Goal: Information Seeking & Learning: Check status

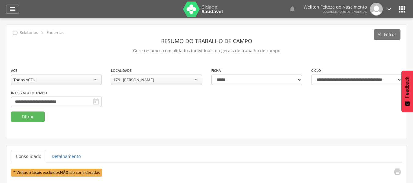
select select "*"
select select "**********"
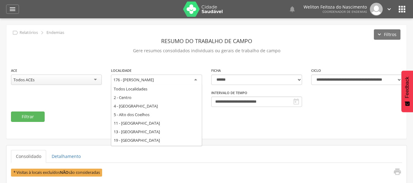
click at [195, 79] on div "176 - [PERSON_NAME]" at bounding box center [156, 80] width 91 height 11
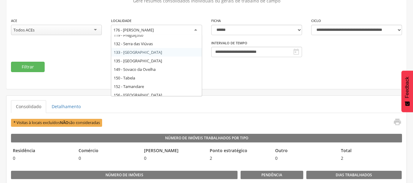
scroll to position [158, 0]
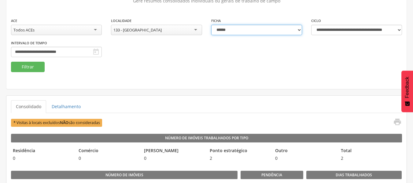
click at [299, 27] on select "**********" at bounding box center [256, 30] width 91 height 10
select select "*"
click at [211, 25] on select "**********" at bounding box center [256, 30] width 91 height 10
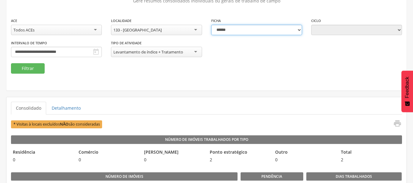
type input "**********"
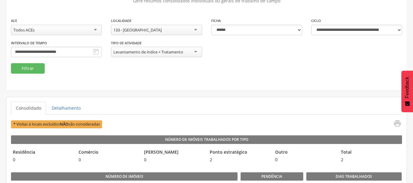
click at [96, 28] on div "Todos ACEs" at bounding box center [56, 30] width 91 height 10
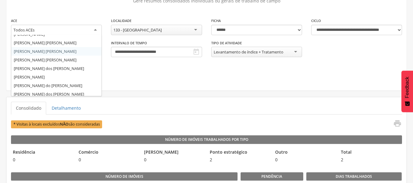
scroll to position [85, 0]
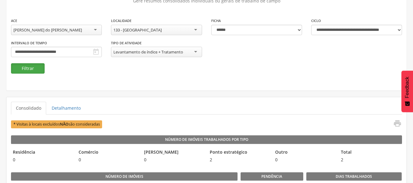
click at [36, 67] on button "Filtrar" at bounding box center [28, 68] width 34 height 10
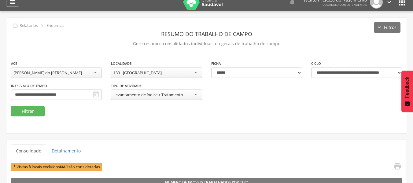
scroll to position [0, 0]
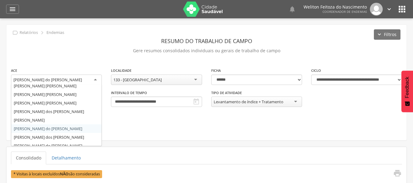
click at [98, 78] on div "[PERSON_NAME] do [PERSON_NAME]" at bounding box center [56, 80] width 91 height 11
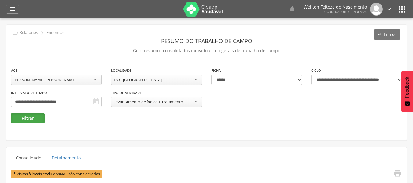
click at [31, 119] on button "Filtrar" at bounding box center [28, 118] width 34 height 10
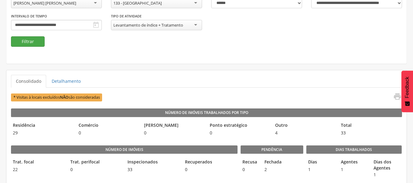
scroll to position [77, 0]
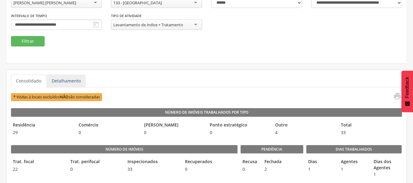
click at [64, 78] on link "Detalhamento" at bounding box center [66, 81] width 39 height 13
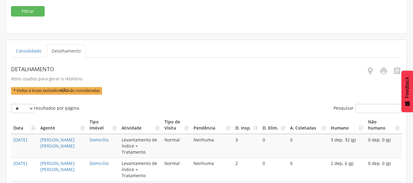
scroll to position [106, 0]
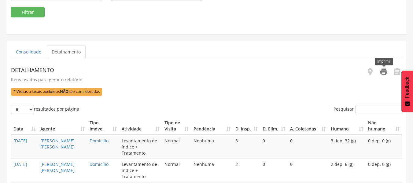
click at [384, 76] on icon "" at bounding box center [383, 71] width 9 height 9
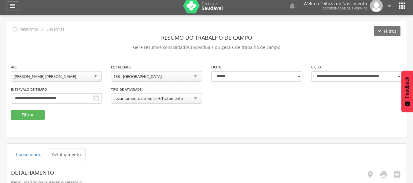
scroll to position [0, 0]
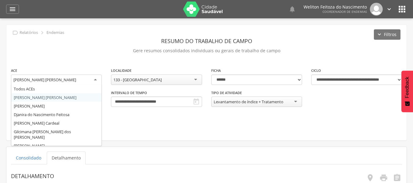
click at [95, 77] on div "[PERSON_NAME] [PERSON_NAME]" at bounding box center [56, 80] width 91 height 11
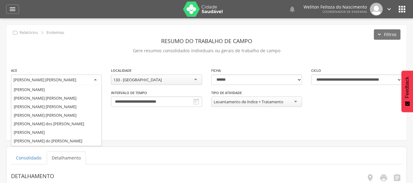
scroll to position [74, 0]
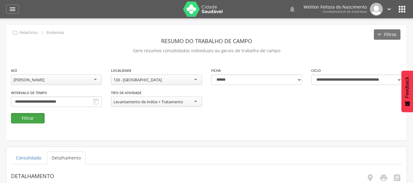
click at [32, 121] on button "Filtrar" at bounding box center [28, 118] width 34 height 10
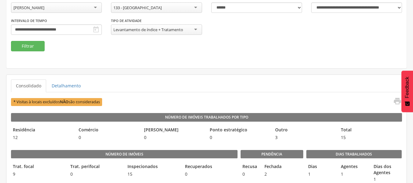
scroll to position [72, 0]
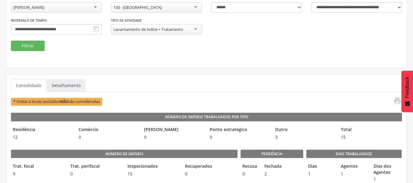
click at [60, 83] on link "Detalhamento" at bounding box center [66, 85] width 39 height 13
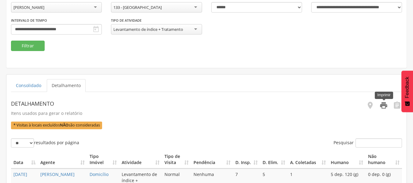
click at [385, 108] on icon "" at bounding box center [383, 105] width 9 height 9
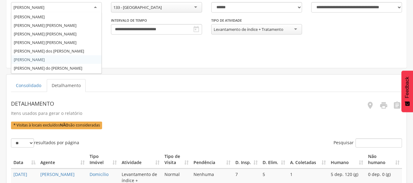
click at [94, 7] on div "[PERSON_NAME]" at bounding box center [56, 7] width 91 height 11
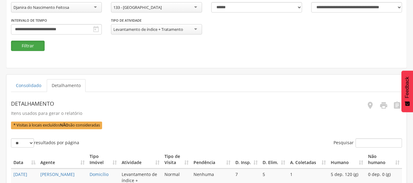
click at [35, 43] on button "Filtrar" at bounding box center [28, 46] width 34 height 10
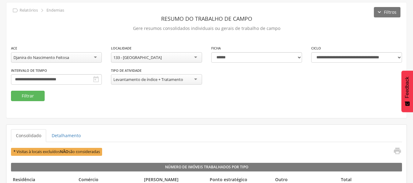
scroll to position [72, 0]
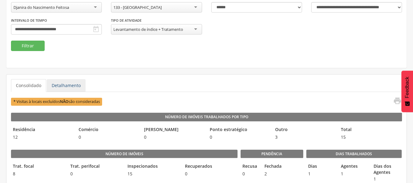
click at [65, 86] on link "Detalhamento" at bounding box center [66, 85] width 39 height 13
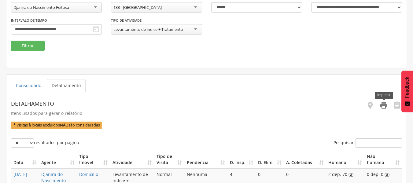
click at [384, 106] on icon "" at bounding box center [383, 105] width 9 height 9
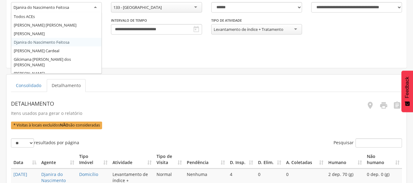
click at [96, 7] on div "Djanira do Nascimento Feitosa" at bounding box center [56, 7] width 91 height 11
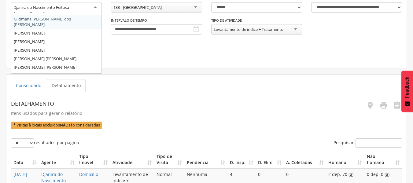
scroll to position [41, 0]
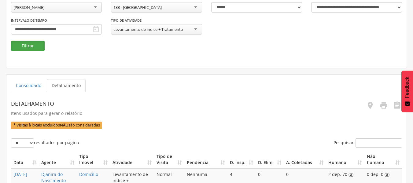
click at [22, 47] on button "Filtrar" at bounding box center [28, 46] width 34 height 10
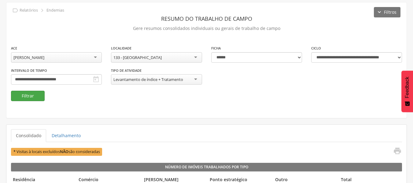
scroll to position [72, 0]
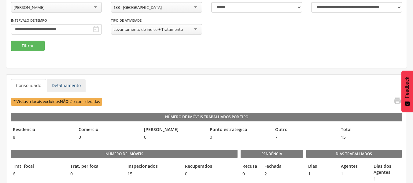
click at [69, 89] on link "Detalhamento" at bounding box center [66, 85] width 39 height 13
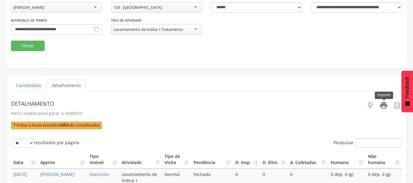
click at [385, 107] on icon "" at bounding box center [383, 105] width 9 height 9
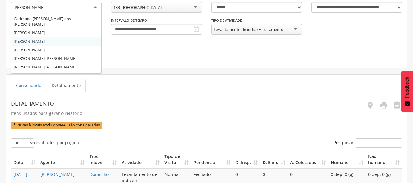
click at [98, 6] on div "[PERSON_NAME]" at bounding box center [56, 7] width 91 height 11
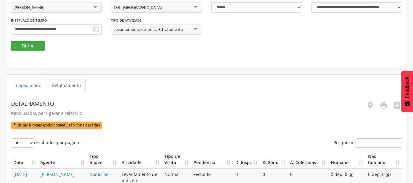
click at [34, 45] on button "Filtrar" at bounding box center [28, 46] width 34 height 10
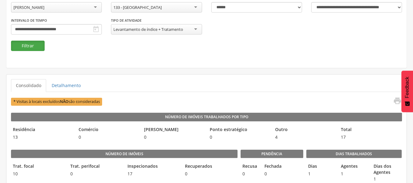
click at [30, 47] on button "Filtrar" at bounding box center [28, 46] width 34 height 10
click at [64, 90] on link "Detalhamento" at bounding box center [66, 85] width 39 height 13
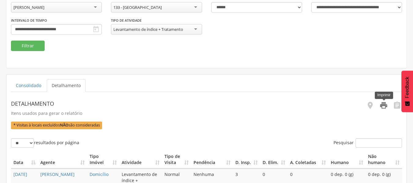
click at [382, 106] on icon "" at bounding box center [383, 105] width 9 height 9
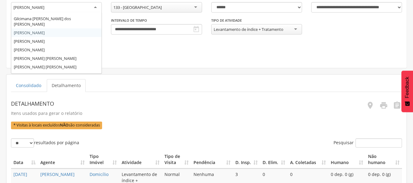
click at [97, 7] on div "[PERSON_NAME]" at bounding box center [56, 7] width 91 height 11
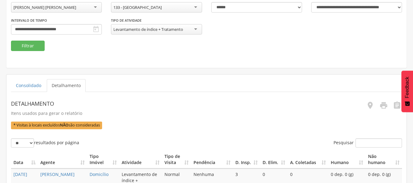
scroll to position [0, 0]
click at [36, 46] on button "Filtrar" at bounding box center [28, 46] width 34 height 10
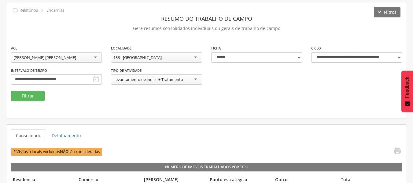
scroll to position [72, 0]
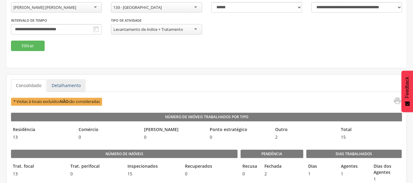
click at [70, 85] on link "Detalhamento" at bounding box center [66, 85] width 39 height 13
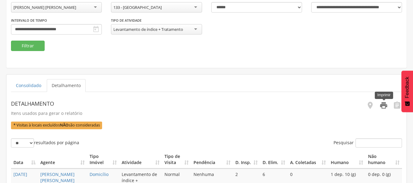
click at [382, 107] on icon "" at bounding box center [383, 105] width 9 height 9
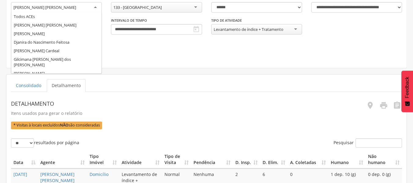
click at [93, 10] on div "[PERSON_NAME] [PERSON_NAME]" at bounding box center [56, 7] width 91 height 11
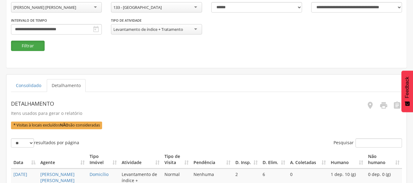
click at [38, 47] on button "Filtrar" at bounding box center [28, 46] width 34 height 10
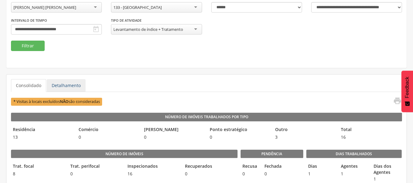
click at [68, 83] on link "Detalhamento" at bounding box center [66, 85] width 39 height 13
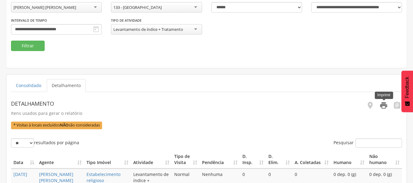
click at [382, 104] on icon "" at bounding box center [383, 105] width 9 height 9
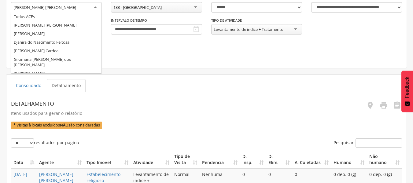
click at [95, 9] on div "[PERSON_NAME] [PERSON_NAME]" at bounding box center [56, 7] width 91 height 11
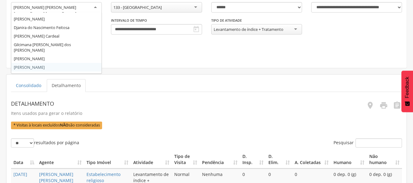
scroll to position [0, 0]
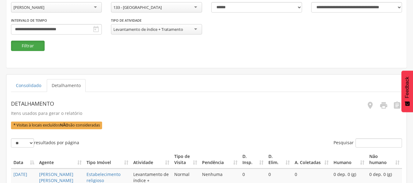
click at [39, 45] on button "Filtrar" at bounding box center [28, 46] width 34 height 10
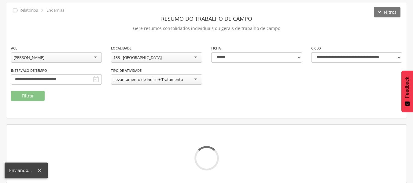
scroll to position [72, 0]
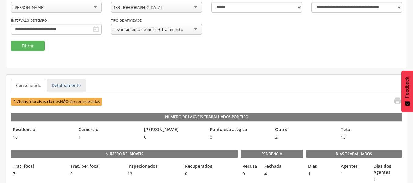
click at [65, 85] on link "Detalhamento" at bounding box center [66, 85] width 39 height 13
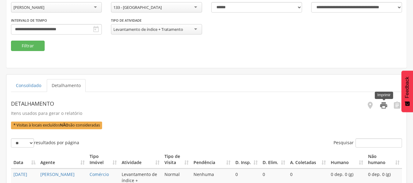
click at [382, 109] on icon "" at bounding box center [383, 105] width 9 height 9
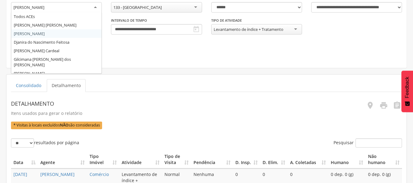
click at [98, 5] on div "[PERSON_NAME]" at bounding box center [56, 7] width 91 height 11
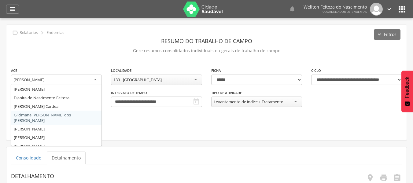
scroll to position [35, 0]
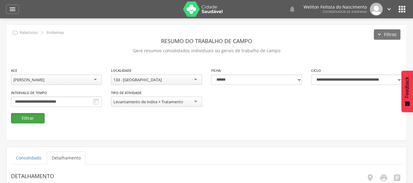
click at [35, 119] on button "Filtrar" at bounding box center [28, 118] width 34 height 10
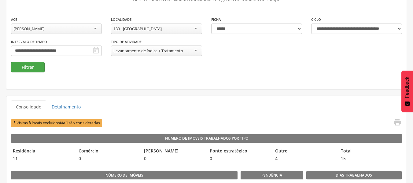
scroll to position [51, 0]
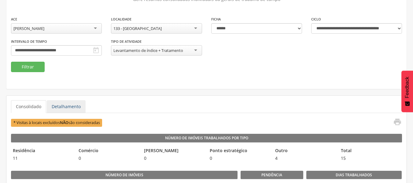
click at [60, 106] on link "Detalhamento" at bounding box center [66, 106] width 39 height 13
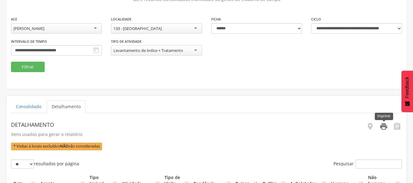
click at [383, 127] on icon "" at bounding box center [383, 126] width 9 height 9
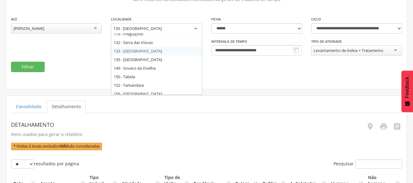
click at [197, 27] on div "133 - [GEOGRAPHIC_DATA]" at bounding box center [156, 28] width 91 height 11
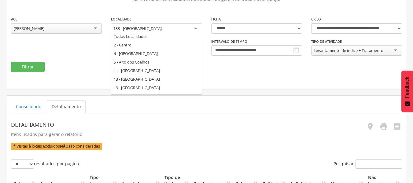
scroll to position [0, 0]
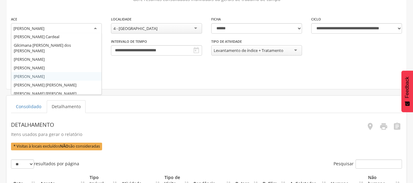
click at [93, 29] on div "[PERSON_NAME]" at bounding box center [56, 28] width 91 height 11
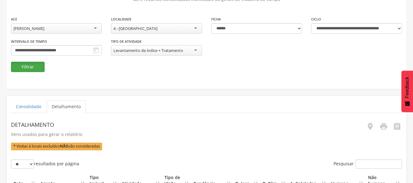
click at [38, 67] on button "Filtrar" at bounding box center [28, 67] width 34 height 10
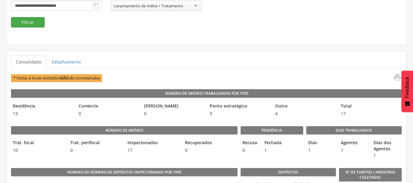
scroll to position [96, 0]
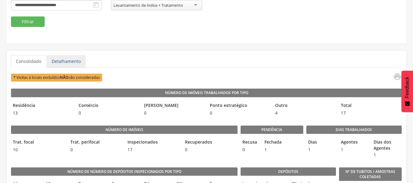
click at [71, 59] on link "Detalhamento" at bounding box center [66, 61] width 39 height 13
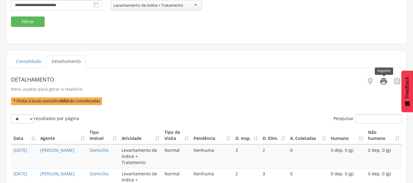
click at [380, 82] on icon "" at bounding box center [383, 81] width 9 height 9
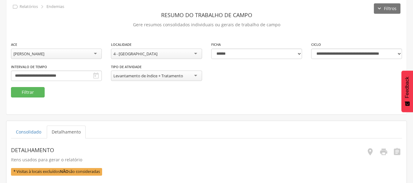
scroll to position [26, 0]
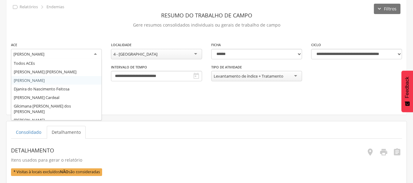
click at [99, 54] on div "[PERSON_NAME]" at bounding box center [56, 54] width 91 height 11
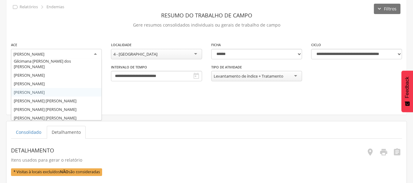
scroll to position [101, 0]
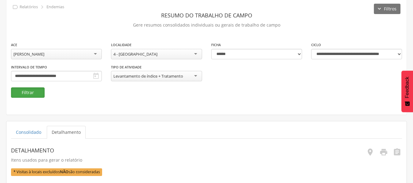
click at [29, 92] on button "Filtrar" at bounding box center [28, 92] width 34 height 10
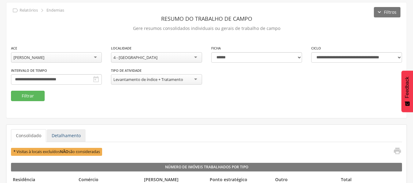
scroll to position [26, 0]
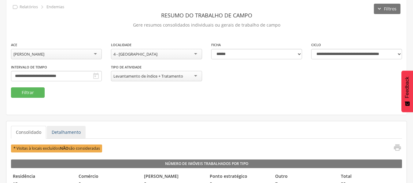
click at [67, 134] on link "Detalhamento" at bounding box center [66, 132] width 39 height 13
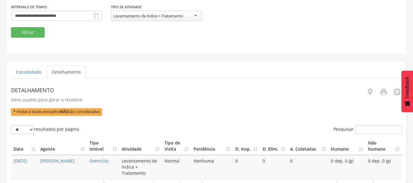
scroll to position [87, 0]
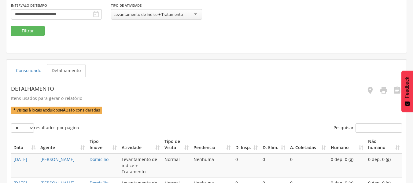
click at [69, 71] on link "Detalhamento" at bounding box center [66, 70] width 39 height 13
click at [384, 89] on icon "" at bounding box center [383, 90] width 9 height 9
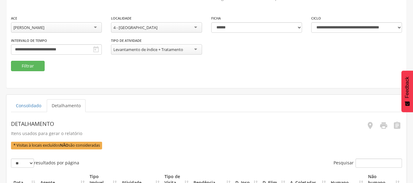
scroll to position [52, 0]
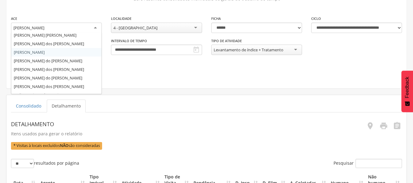
click at [97, 26] on div "[PERSON_NAME]" at bounding box center [56, 28] width 91 height 11
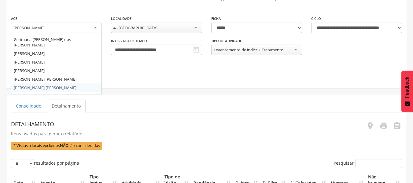
scroll to position [0, 0]
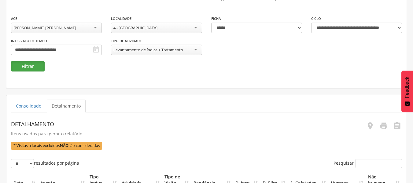
click at [29, 65] on button "Filtrar" at bounding box center [28, 66] width 34 height 10
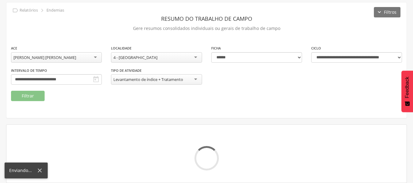
scroll to position [52, 0]
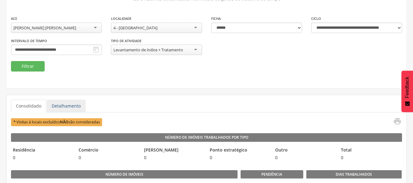
click at [65, 104] on link "Detalhamento" at bounding box center [66, 106] width 39 height 13
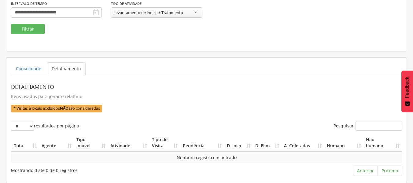
scroll to position [0, 0]
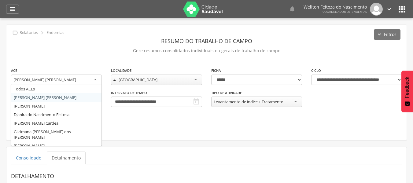
click at [98, 77] on div "[PERSON_NAME] [PERSON_NAME]" at bounding box center [56, 80] width 91 height 11
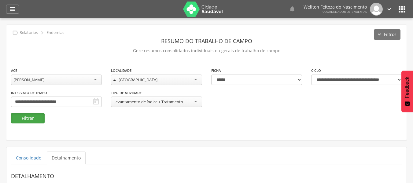
click at [34, 120] on button "Filtrar" at bounding box center [28, 118] width 34 height 10
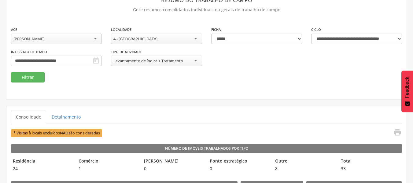
scroll to position [41, 0]
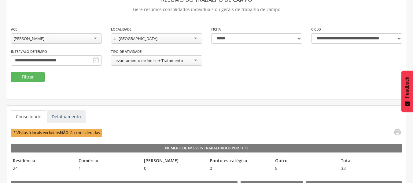
click at [68, 116] on link "Detalhamento" at bounding box center [66, 116] width 39 height 13
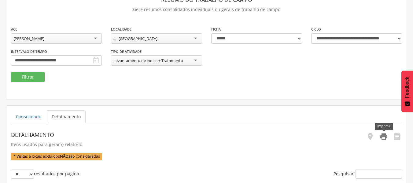
click at [382, 140] on icon "" at bounding box center [383, 136] width 9 height 9
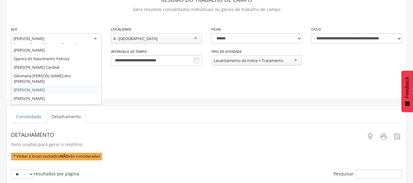
click at [96, 40] on div "[PERSON_NAME]" at bounding box center [56, 38] width 91 height 11
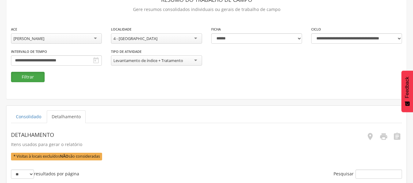
click at [40, 77] on button "Filtrar" at bounding box center [28, 77] width 34 height 10
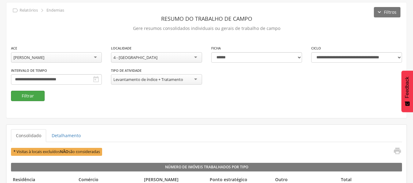
scroll to position [41, 0]
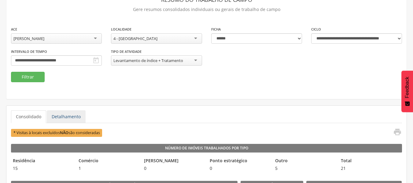
click at [67, 117] on link "Detalhamento" at bounding box center [66, 116] width 39 height 13
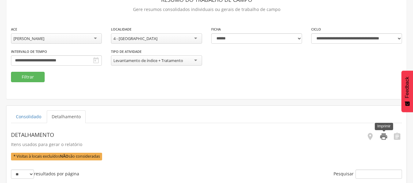
click at [382, 137] on icon "" at bounding box center [383, 136] width 9 height 9
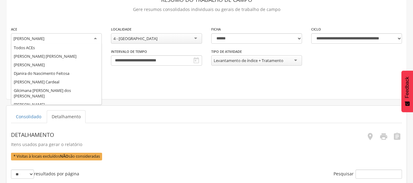
click at [93, 37] on div "[PERSON_NAME]" at bounding box center [56, 38] width 91 height 11
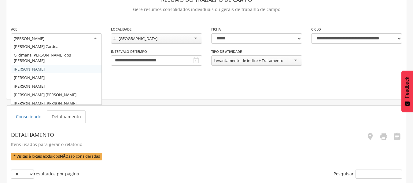
scroll to position [36, 0]
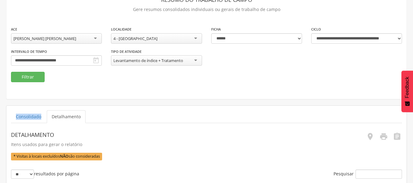
click at [41, 87] on div "**********" at bounding box center [206, 41] width 400 height 115
click at [35, 78] on button "Filtrar" at bounding box center [28, 77] width 34 height 10
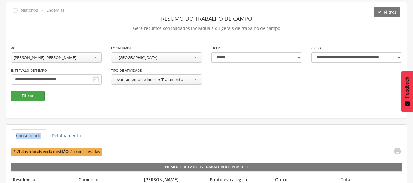
scroll to position [41, 0]
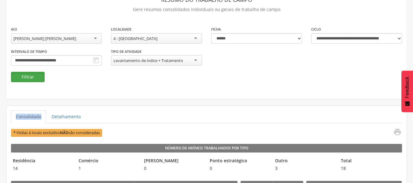
click at [33, 75] on button "Filtrar" at bounding box center [28, 77] width 34 height 10
click at [65, 115] on link "Detalhamento" at bounding box center [66, 116] width 39 height 13
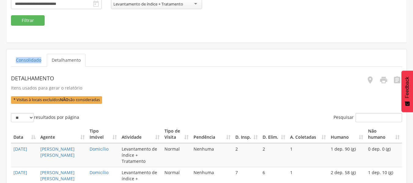
scroll to position [98, 0]
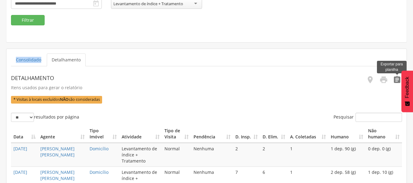
click at [396, 78] on icon "" at bounding box center [396, 79] width 9 height 9
click at [382, 78] on icon "" at bounding box center [383, 79] width 9 height 9
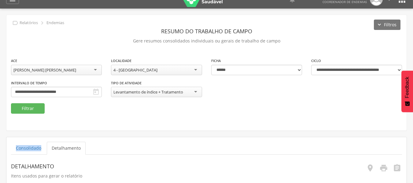
scroll to position [9, 0]
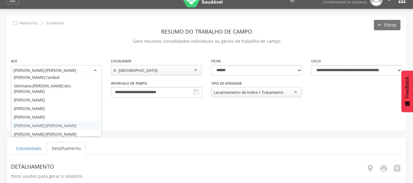
click at [94, 69] on div "[PERSON_NAME] [PERSON_NAME]" at bounding box center [56, 70] width 91 height 11
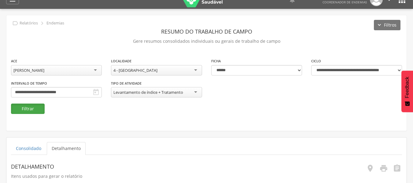
click at [41, 112] on button "Filtrar" at bounding box center [28, 109] width 34 height 10
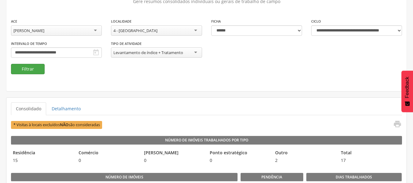
scroll to position [49, 0]
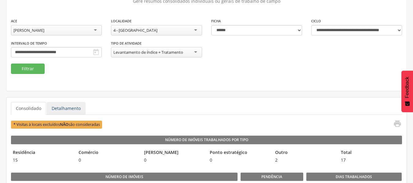
click at [67, 109] on link "Detalhamento" at bounding box center [66, 108] width 39 height 13
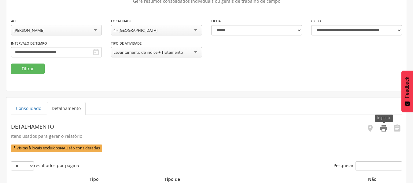
click at [381, 132] on icon "" at bounding box center [383, 128] width 9 height 9
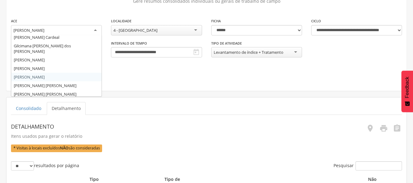
click at [96, 33] on div "[PERSON_NAME]" at bounding box center [56, 30] width 91 height 11
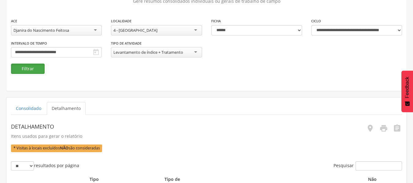
click at [35, 68] on button "Filtrar" at bounding box center [28, 69] width 34 height 10
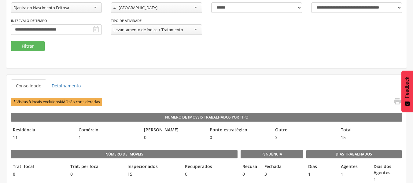
scroll to position [74, 0]
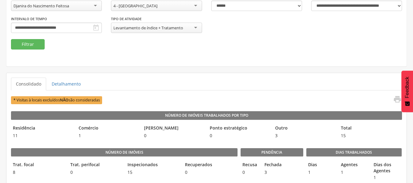
click at [67, 81] on link "Detalhamento" at bounding box center [66, 84] width 39 height 13
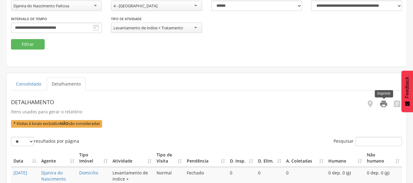
click at [381, 106] on icon "" at bounding box center [383, 104] width 9 height 9
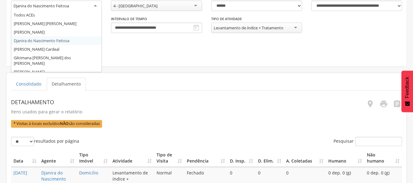
click at [96, 7] on div "Djanira do Nascimento Feitosa" at bounding box center [56, 6] width 91 height 11
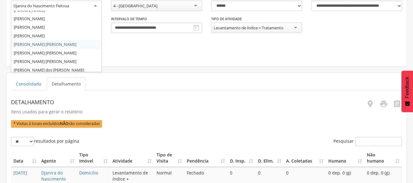
scroll to position [72, 0]
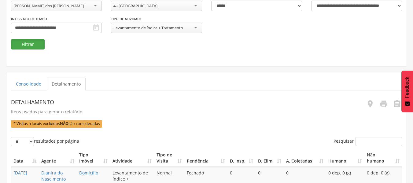
click at [34, 45] on button "Filtrar" at bounding box center [28, 44] width 34 height 10
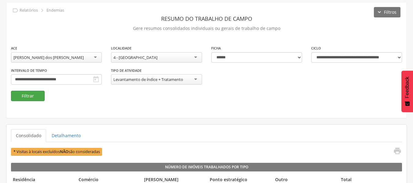
scroll to position [74, 0]
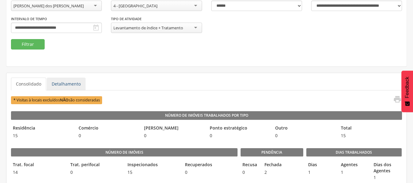
click at [66, 85] on link "Detalhamento" at bounding box center [66, 84] width 39 height 13
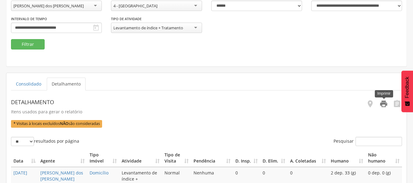
click at [386, 105] on icon "" at bounding box center [383, 104] width 9 height 9
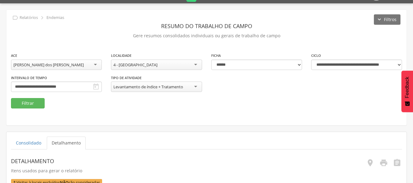
scroll to position [15, 0]
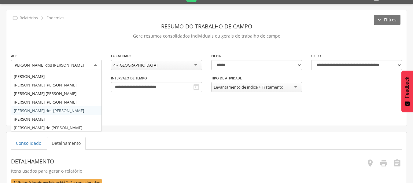
click at [95, 67] on div "[PERSON_NAME] dos [PERSON_NAME]" at bounding box center [56, 65] width 91 height 11
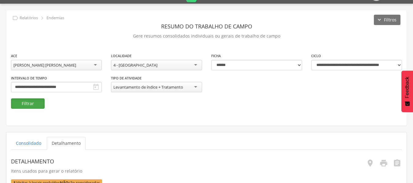
click at [36, 104] on button "Filtrar" at bounding box center [28, 103] width 34 height 10
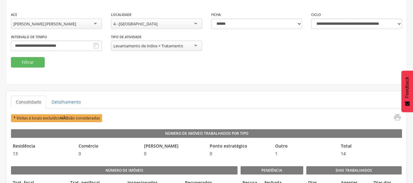
scroll to position [60, 0]
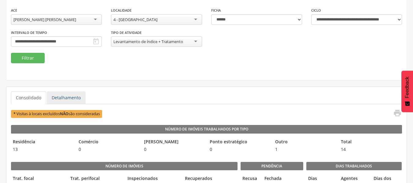
click at [68, 101] on link "Detalhamento" at bounding box center [66, 97] width 39 height 13
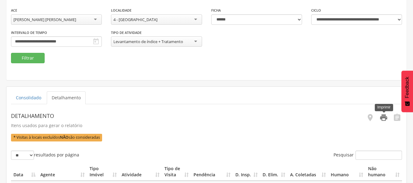
click at [382, 118] on icon "" at bounding box center [383, 117] width 9 height 9
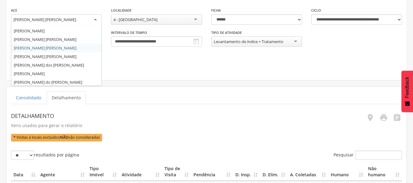
click at [96, 15] on div "[PERSON_NAME] [PERSON_NAME]" at bounding box center [56, 19] width 91 height 11
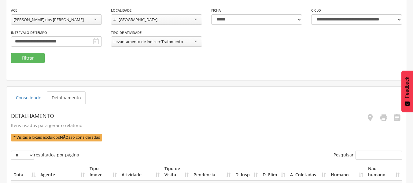
click at [100, 30] on div "**********" at bounding box center [56, 38] width 91 height 18
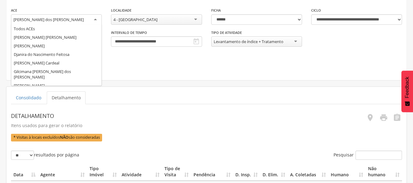
click at [93, 20] on div "[PERSON_NAME] dos [PERSON_NAME]" at bounding box center [56, 19] width 91 height 11
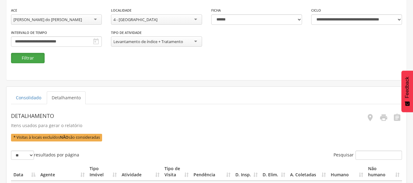
click at [33, 57] on button "Filtrar" at bounding box center [28, 58] width 34 height 10
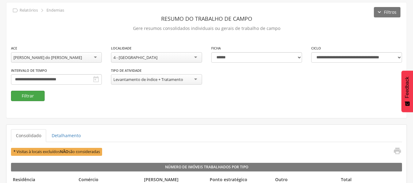
scroll to position [60, 0]
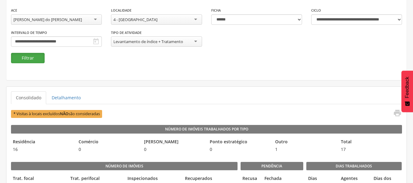
click at [31, 58] on button "Filtrar" at bounding box center [28, 58] width 34 height 10
click at [72, 96] on link "Detalhamento" at bounding box center [66, 97] width 39 height 13
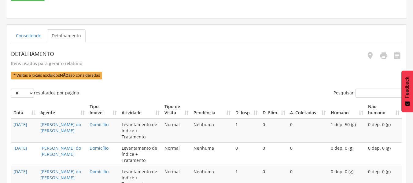
scroll to position [122, 0]
click at [381, 59] on icon "" at bounding box center [383, 55] width 9 height 9
